Goal: Find specific page/section: Find specific page/section

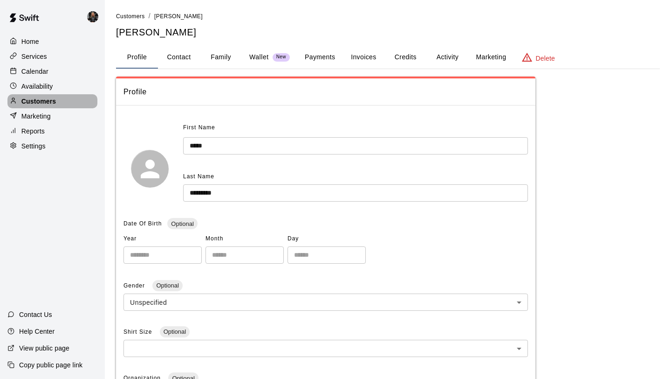
click at [60, 100] on div "Customers" at bounding box center [52, 101] width 90 height 14
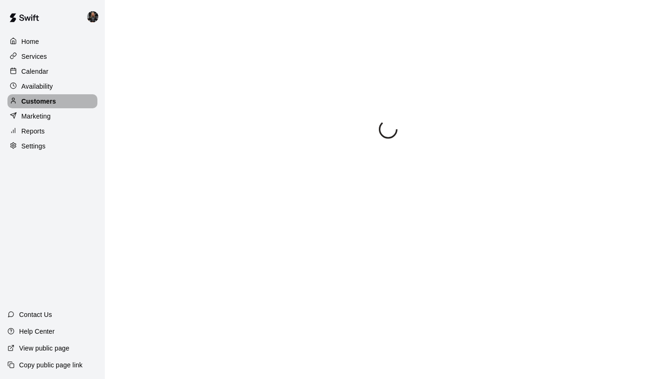
click at [49, 97] on p "Customers" at bounding box center [38, 100] width 34 height 9
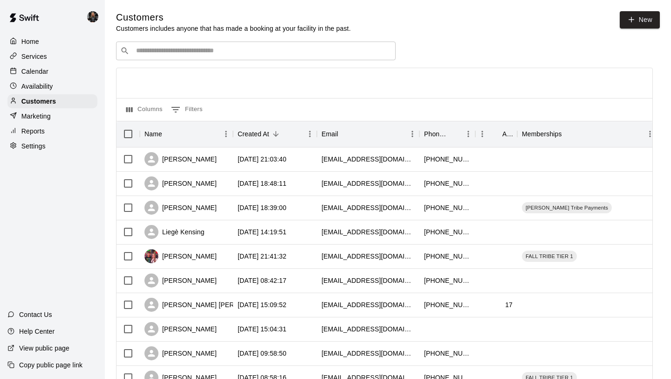
click at [200, 58] on div "​ ​" at bounding box center [256, 50] width 280 height 19
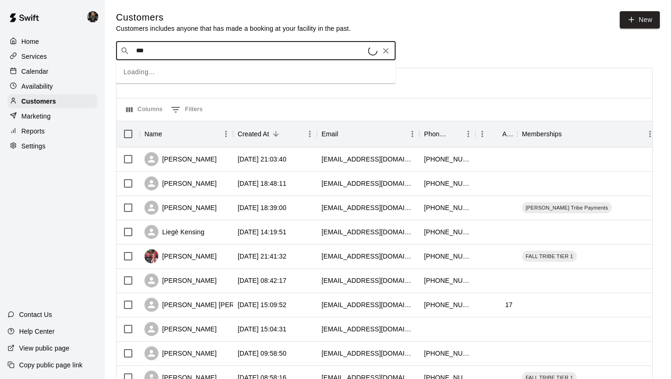
type input "****"
click at [185, 75] on div "[PERSON_NAME] [EMAIL_ADDRESS][DOMAIN_NAME]" at bounding box center [192, 75] width 100 height 20
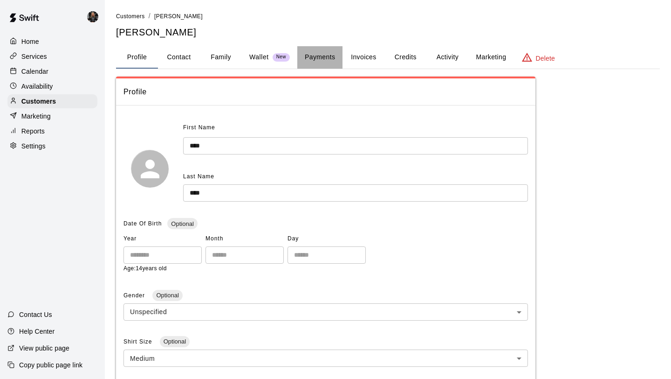
click at [307, 65] on button "Payments" at bounding box center [319, 57] width 45 height 22
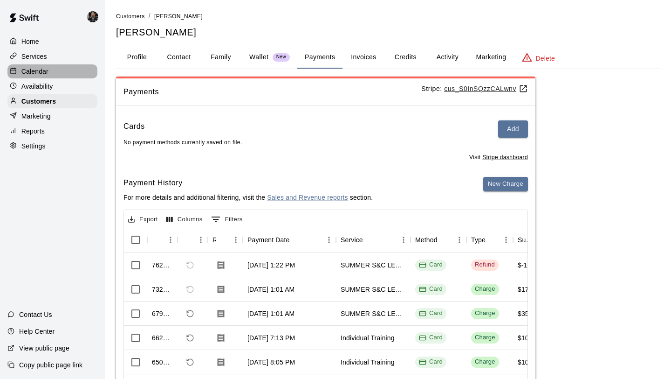
click at [41, 75] on p "Calendar" at bounding box center [34, 71] width 27 height 9
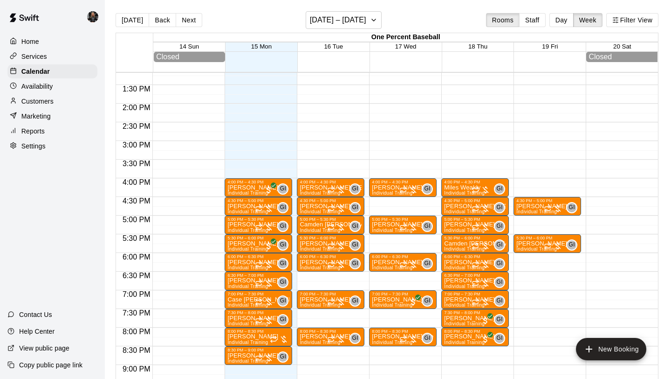
scroll to position [498, 0]
